Goal: Transaction & Acquisition: Purchase product/service

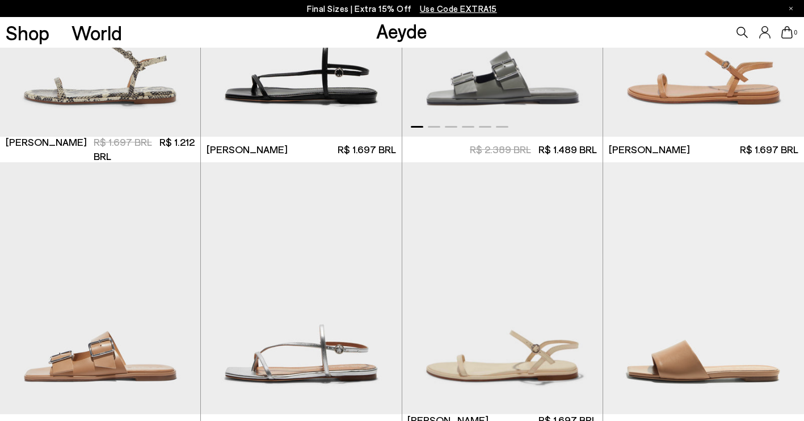
scroll to position [995, 0]
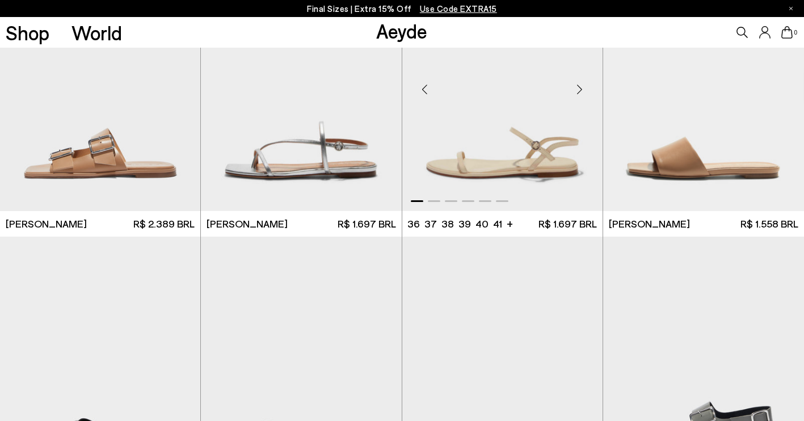
click at [583, 83] on div "Next slide" at bounding box center [580, 90] width 34 height 34
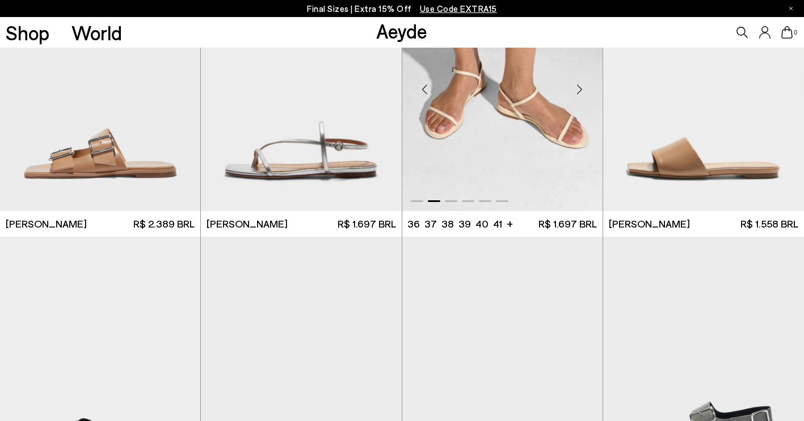
click at [582, 85] on div "Next slide" at bounding box center [580, 90] width 34 height 34
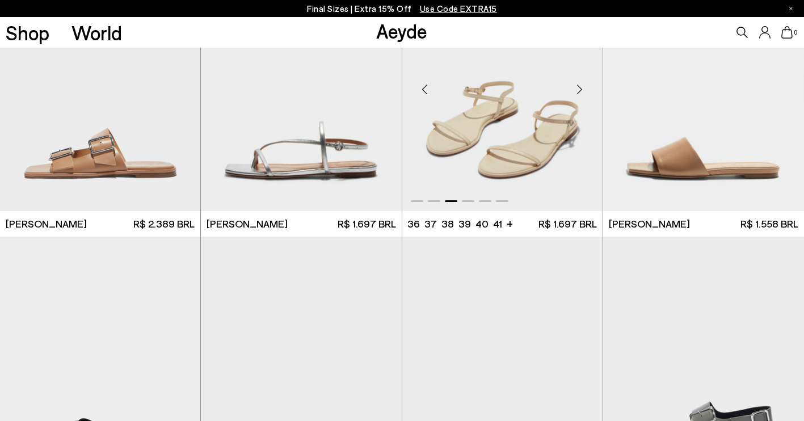
click at [581, 89] on div "Next slide" at bounding box center [580, 90] width 34 height 34
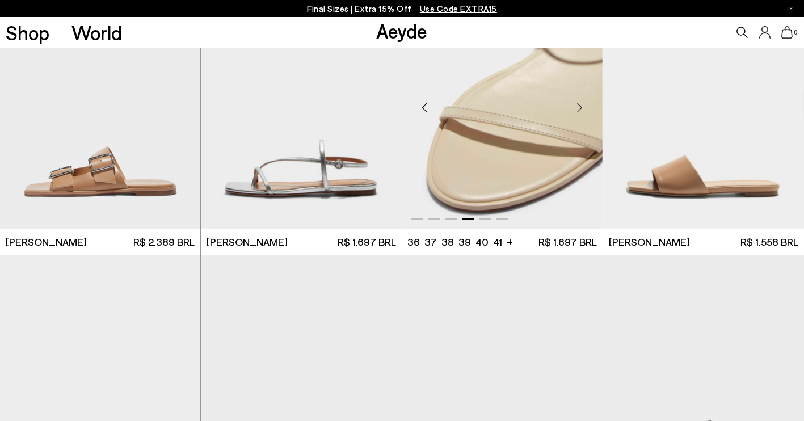
scroll to position [946, 0]
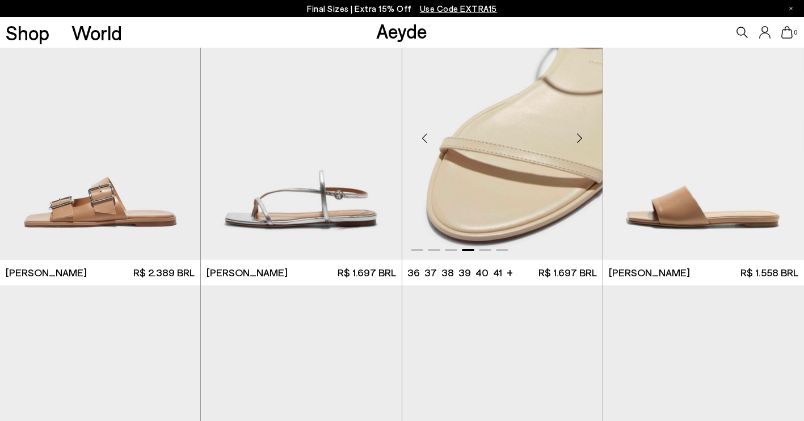
click at [578, 138] on div "Next slide" at bounding box center [580, 138] width 34 height 34
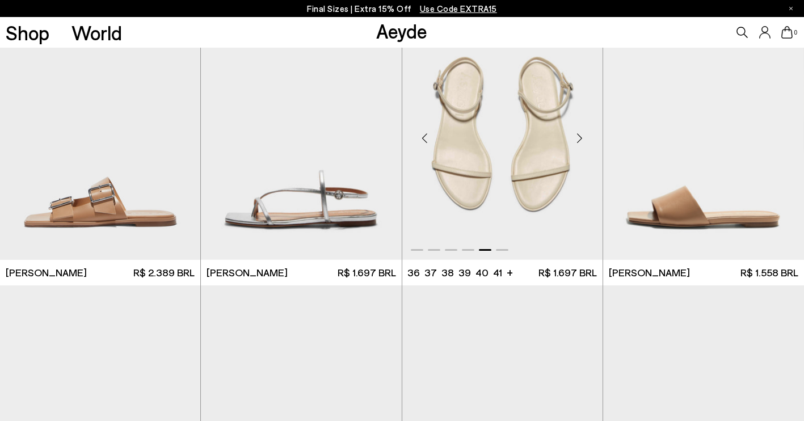
click at [579, 138] on div "Next slide" at bounding box center [580, 138] width 34 height 34
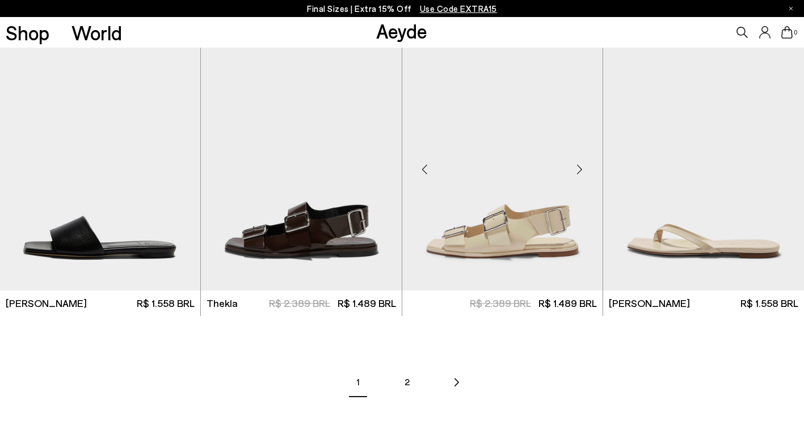
scroll to position [1536, 0]
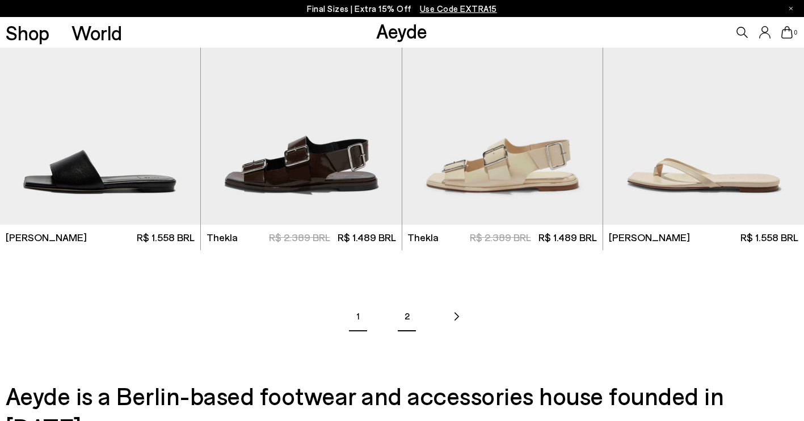
click at [404, 319] on link "2" at bounding box center [407, 316] width 40 height 40
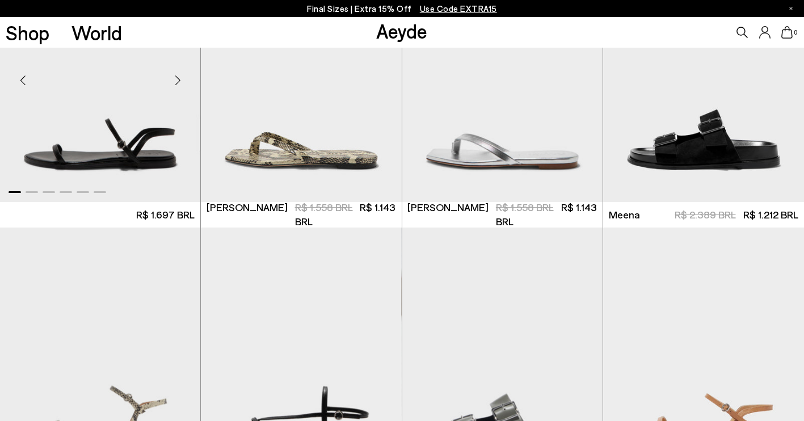
scroll to position [446, 0]
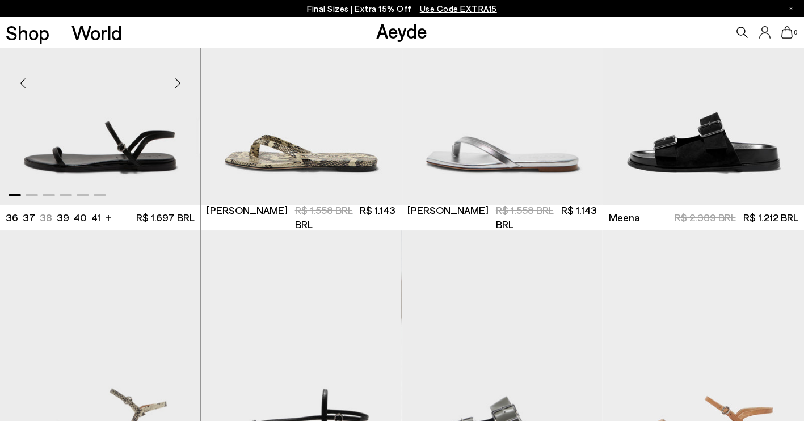
click at [140, 163] on img "1 / 6" at bounding box center [100, 78] width 200 height 252
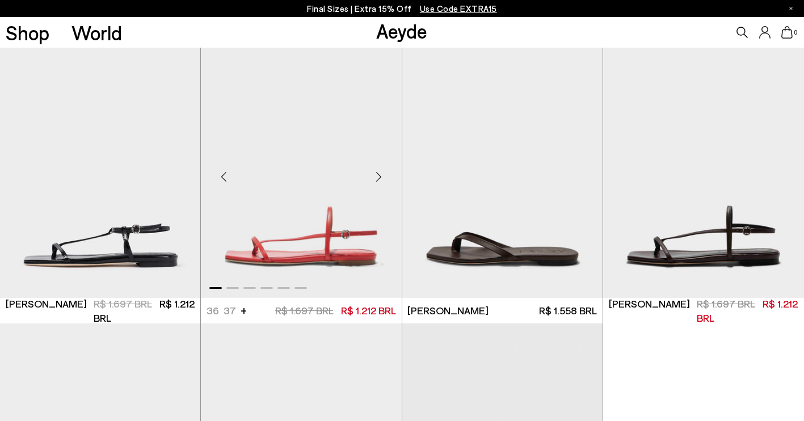
scroll to position [1210, 0]
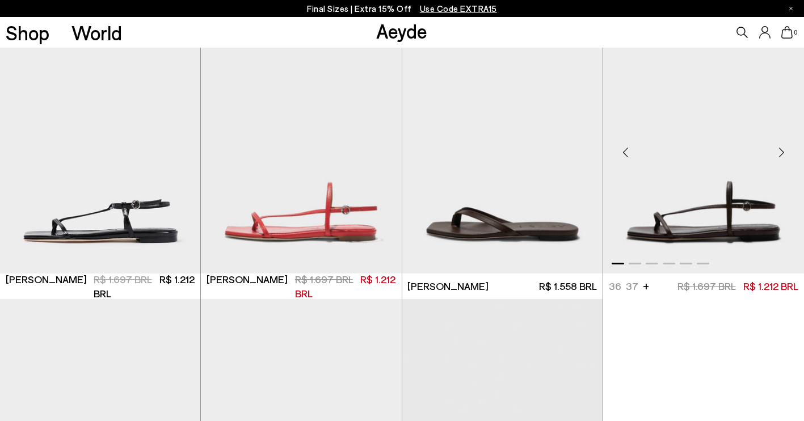
click at [783, 152] on div "Next slide" at bounding box center [781, 152] width 34 height 34
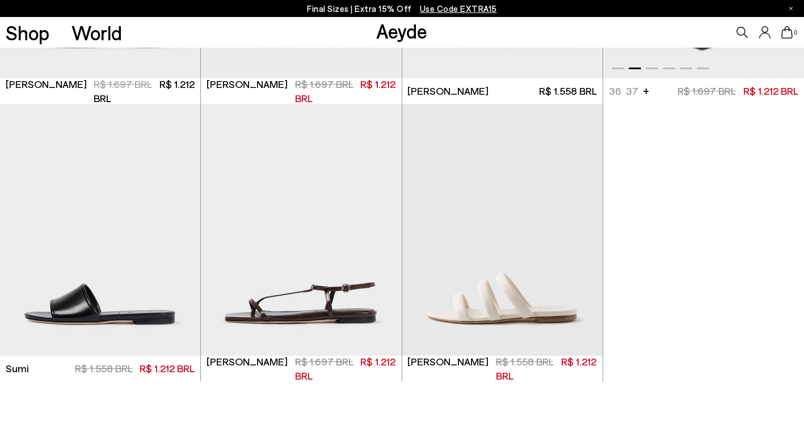
scroll to position [1406, 0]
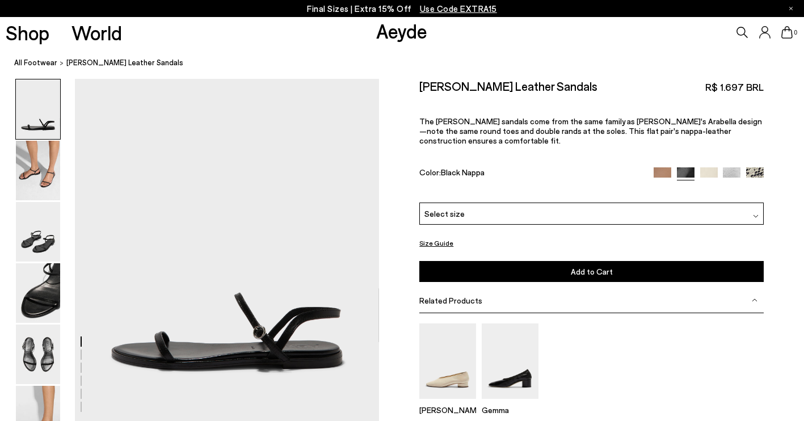
click at [416, 31] on link "Aeyde" at bounding box center [401, 31] width 51 height 24
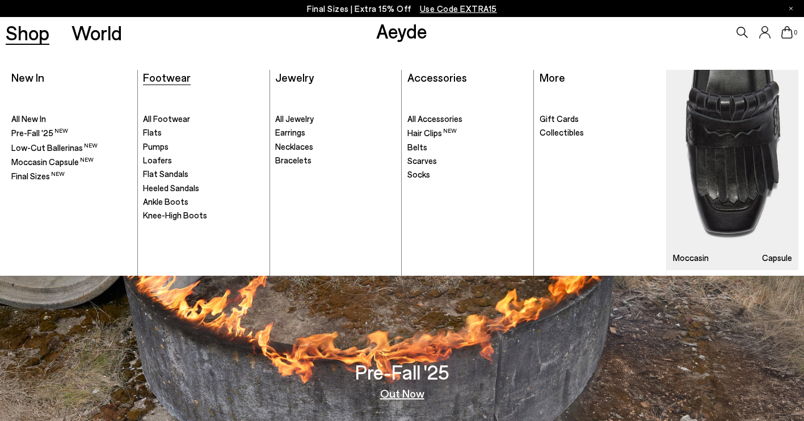
click at [157, 76] on span "Footwear" at bounding box center [167, 77] width 48 height 14
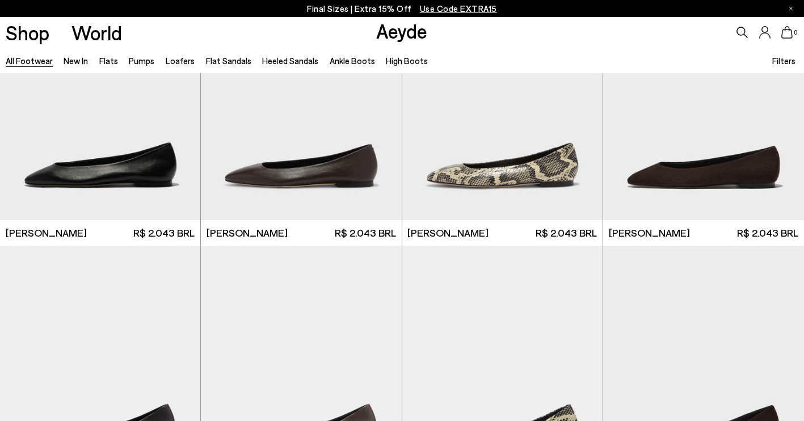
scroll to position [1906, 0]
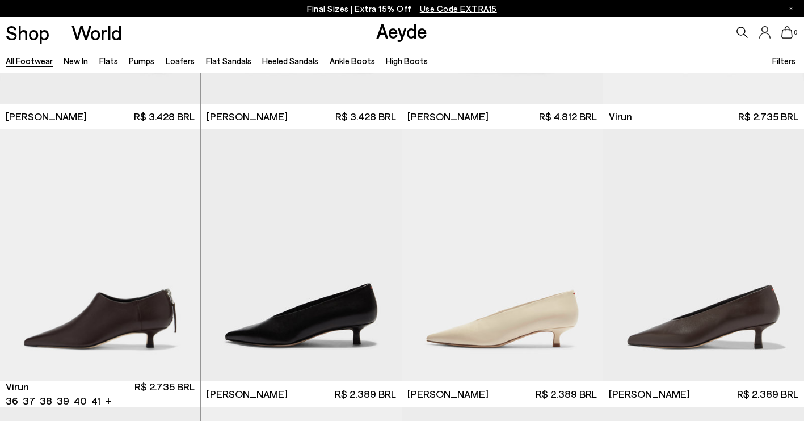
scroll to position [3553, 0]
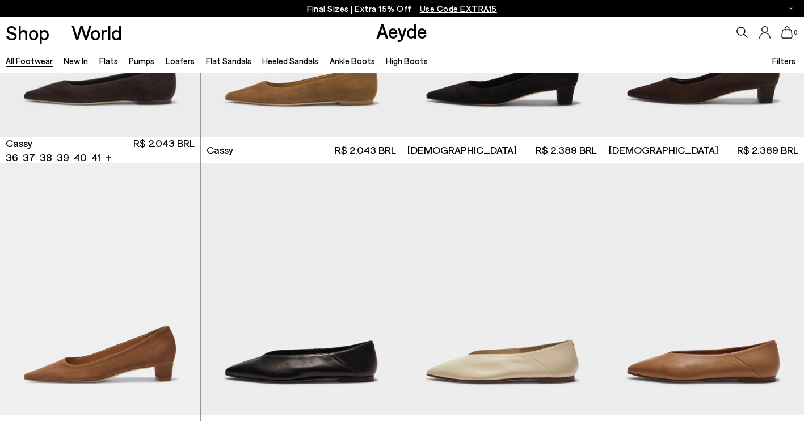
scroll to position [4382, 0]
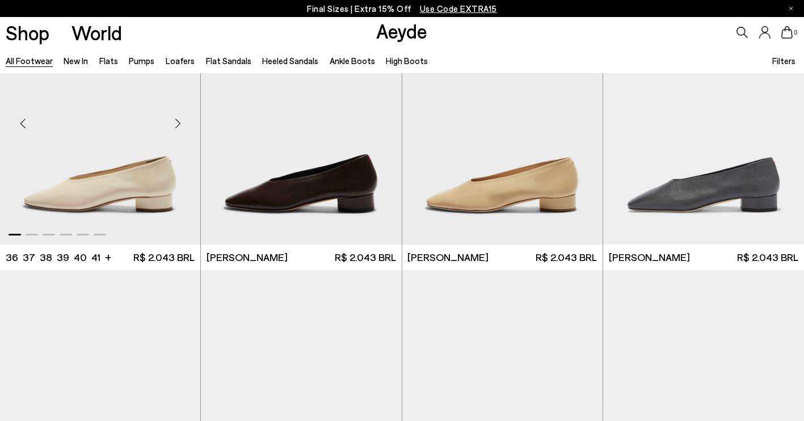
scroll to position [5910, 0]
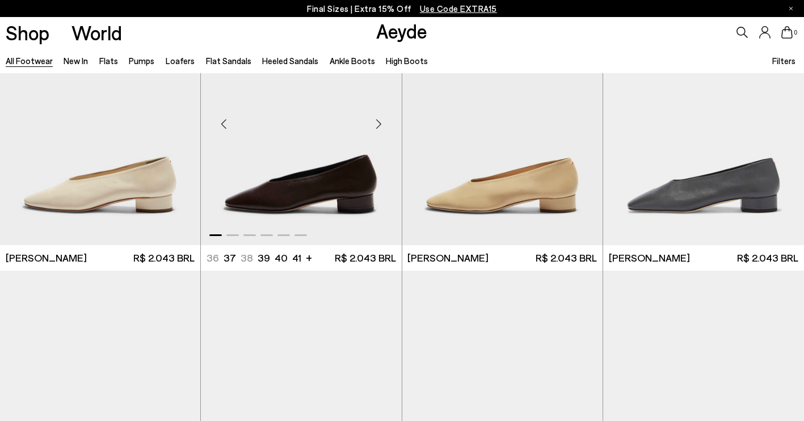
click at [377, 124] on div "Next slide" at bounding box center [379, 124] width 34 height 34
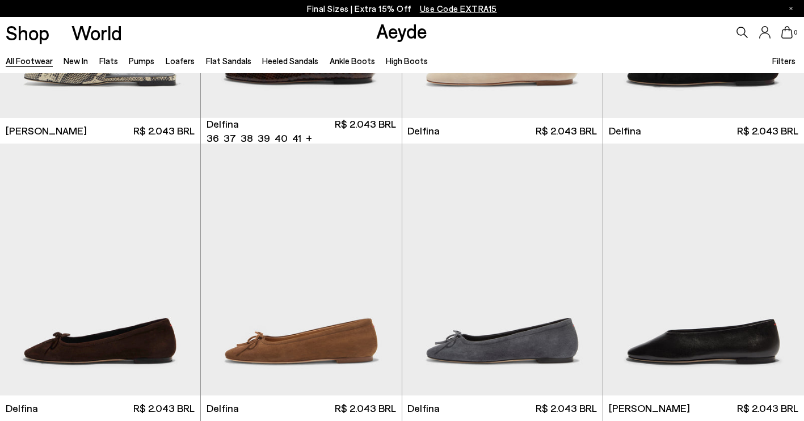
scroll to position [9949, 0]
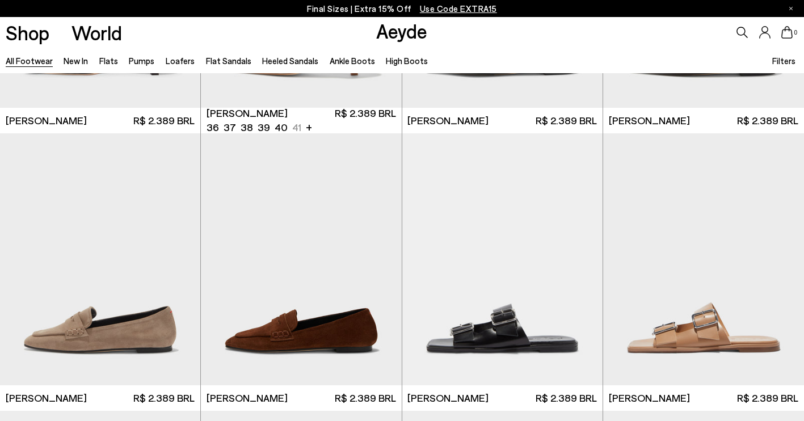
scroll to position [11331, 0]
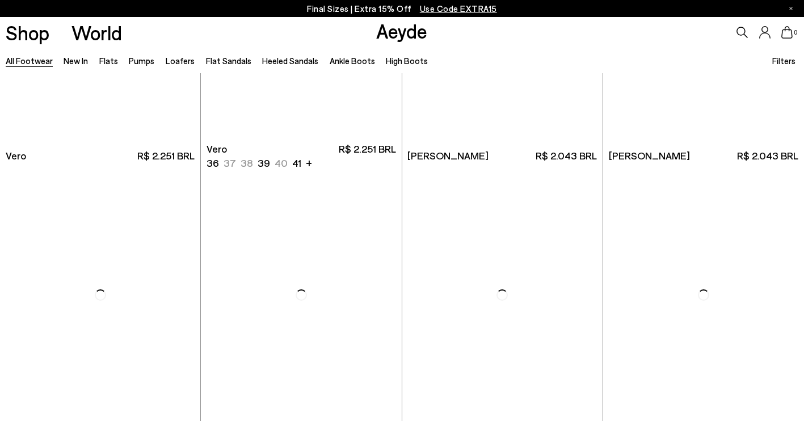
scroll to position [13529, 0]
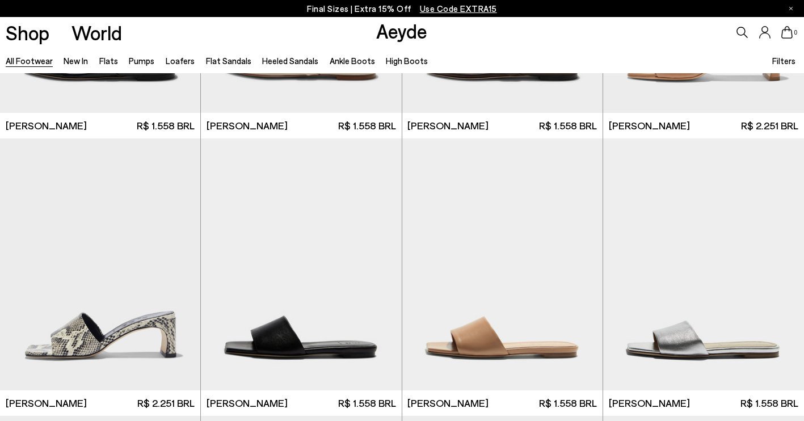
scroll to position [14841, 0]
